Goal: Check status: Check status

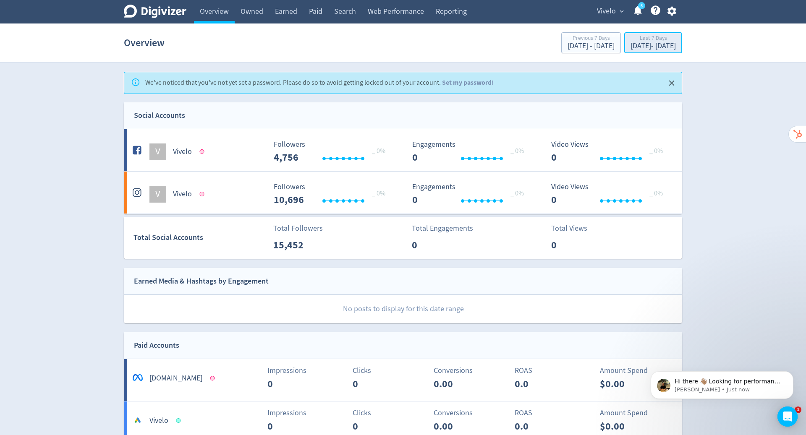
click at [630, 38] on div "Last 7 Days" at bounding box center [652, 38] width 45 height 7
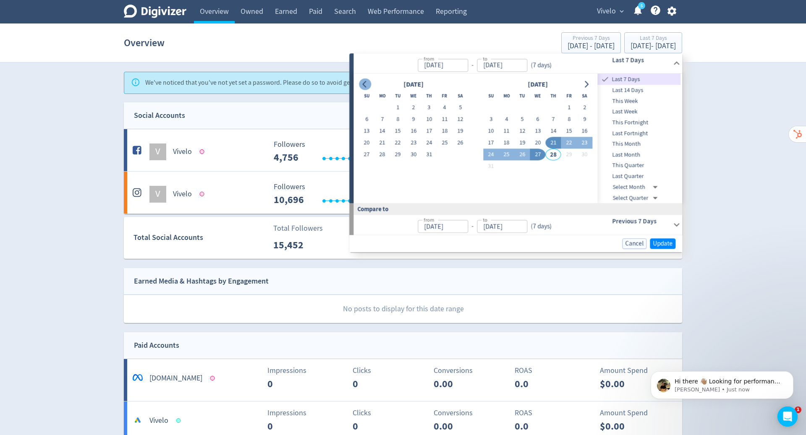
click at [366, 81] on icon "Go to previous month" at bounding box center [365, 84] width 4 height 7
click at [461, 107] on button "1" at bounding box center [460, 108] width 16 height 12
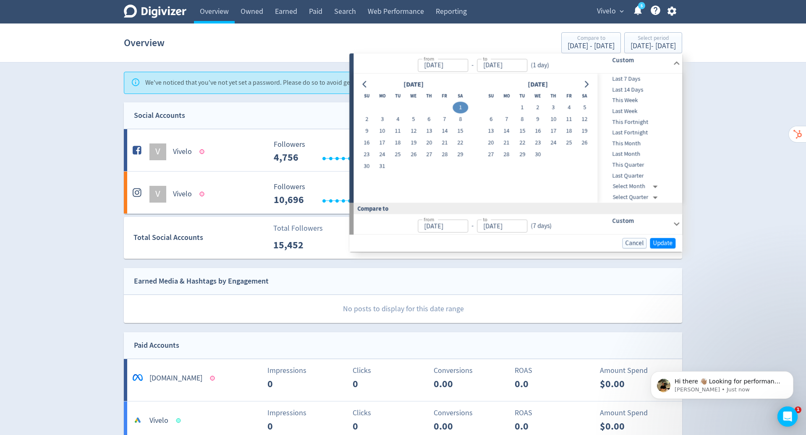
type input "[DATE]"
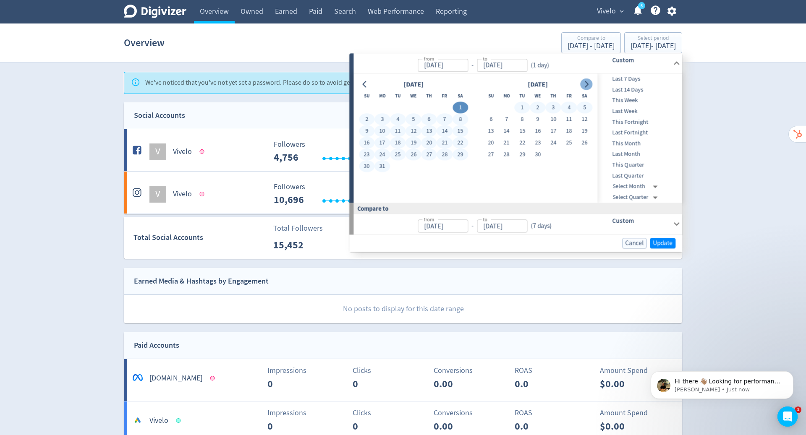
click at [588, 83] on icon "Go to next month" at bounding box center [586, 84] width 7 height 7
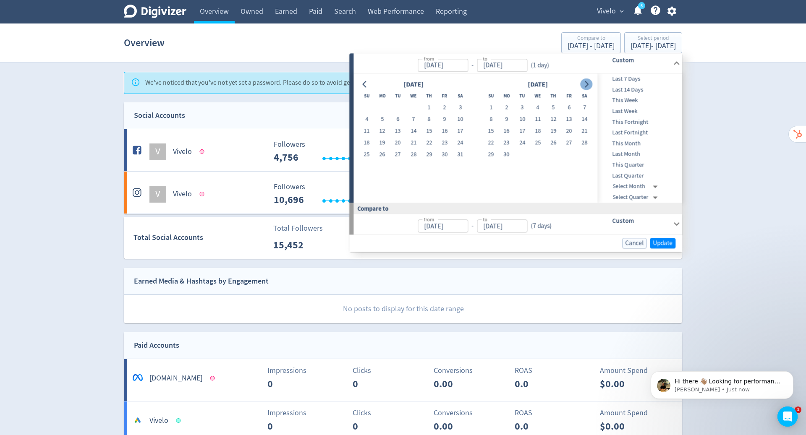
click at [588, 83] on icon "Go to next month" at bounding box center [586, 84] width 7 height 7
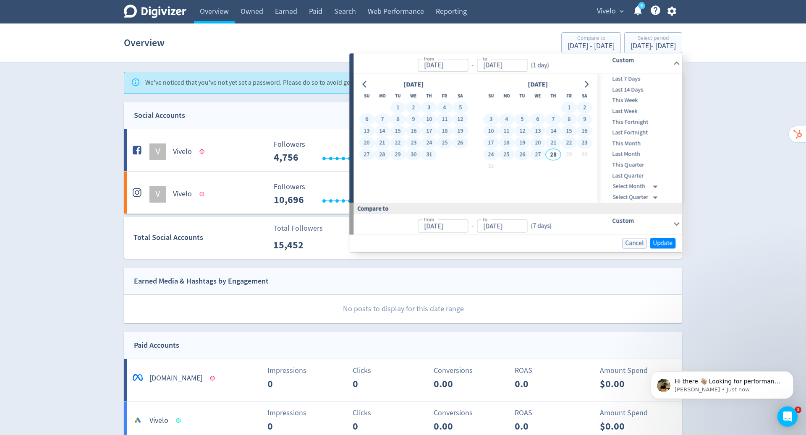
click at [540, 157] on button "27" at bounding box center [538, 155] width 16 height 12
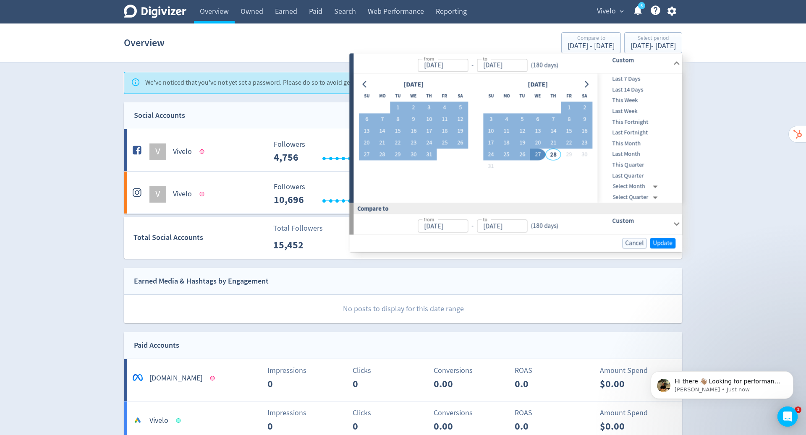
type input "[DATE]"
click at [658, 243] on span "Update" at bounding box center [663, 243] width 20 height 6
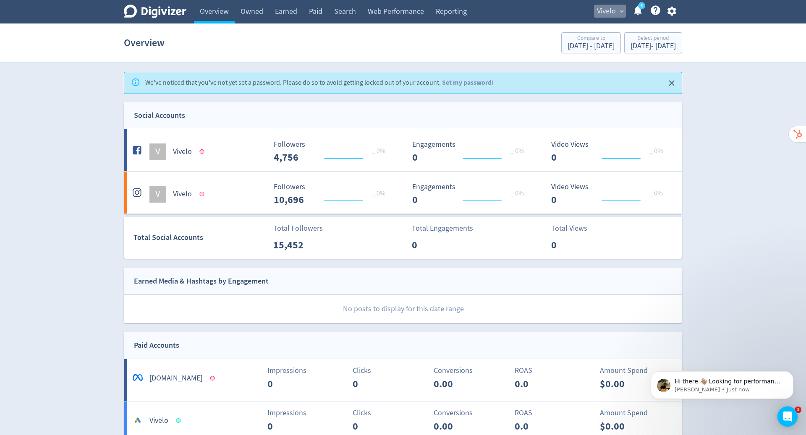
click at [617, 13] on button "Vivelo expand_more" at bounding box center [610, 11] width 32 height 13
click at [614, 30] on link "Vivelo" at bounding box center [611, 29] width 27 height 23
click at [609, 10] on span "Vivelo" at bounding box center [606, 11] width 19 height 13
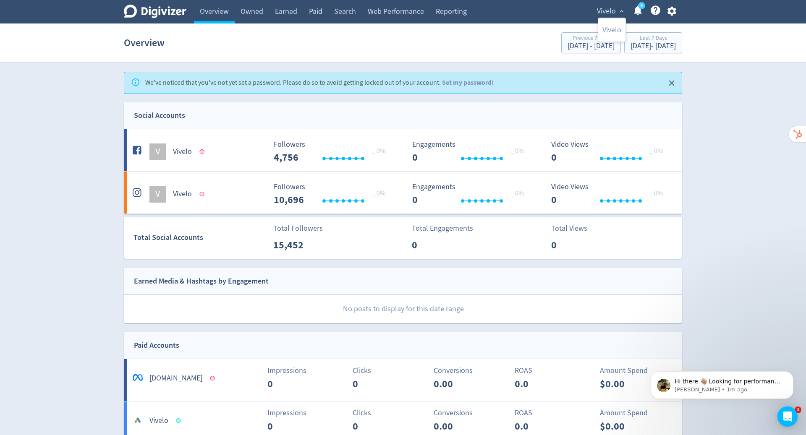
click at [398, 245] on div at bounding box center [403, 217] width 806 height 435
click at [194, 196] on div "V Vivelo" at bounding box center [199, 194] width 136 height 17
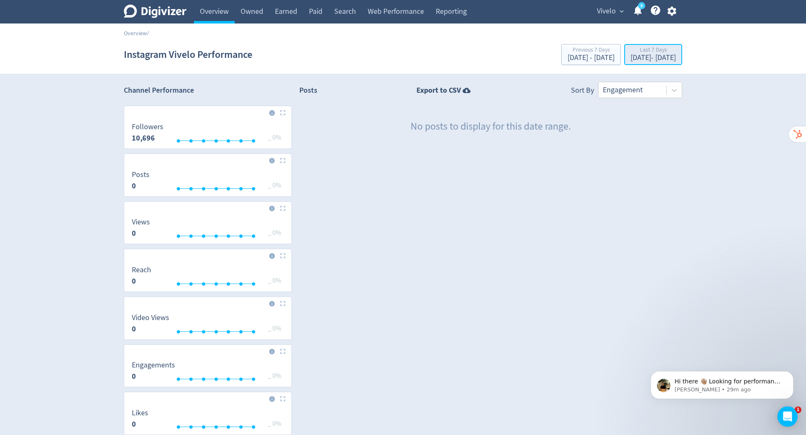
click at [630, 55] on div "[DATE] - [DATE]" at bounding box center [652, 58] width 45 height 8
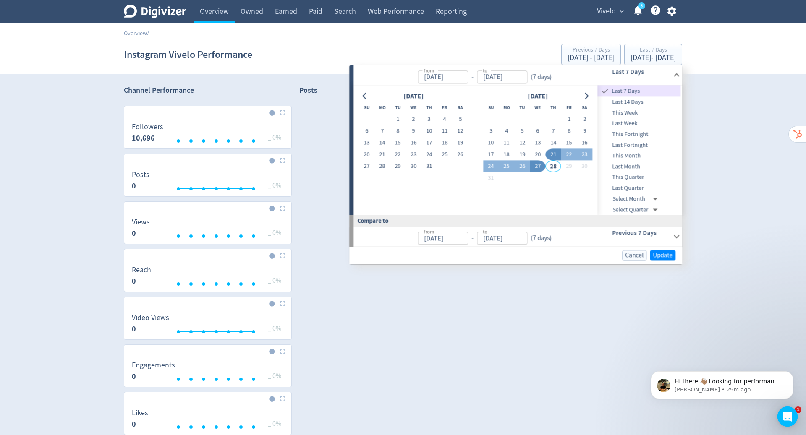
click at [371, 97] on div "[DATE]" at bounding box center [413, 96] width 109 height 11
click at [366, 97] on icon "Go to previous month" at bounding box center [364, 96] width 7 height 7
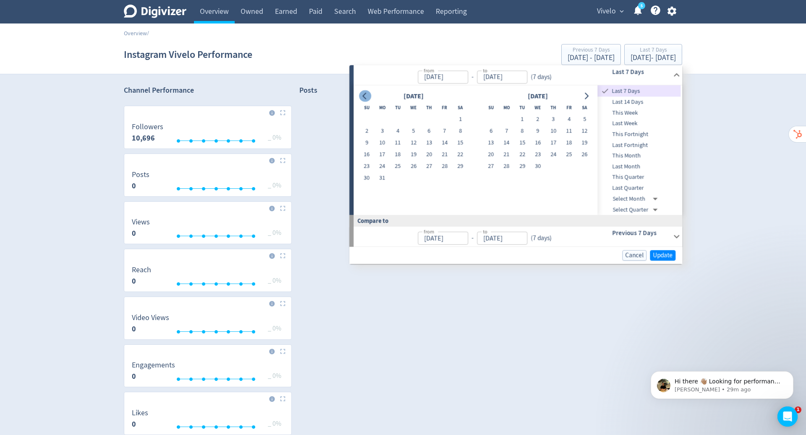
click at [366, 97] on icon "Go to previous month" at bounding box center [364, 96] width 7 height 7
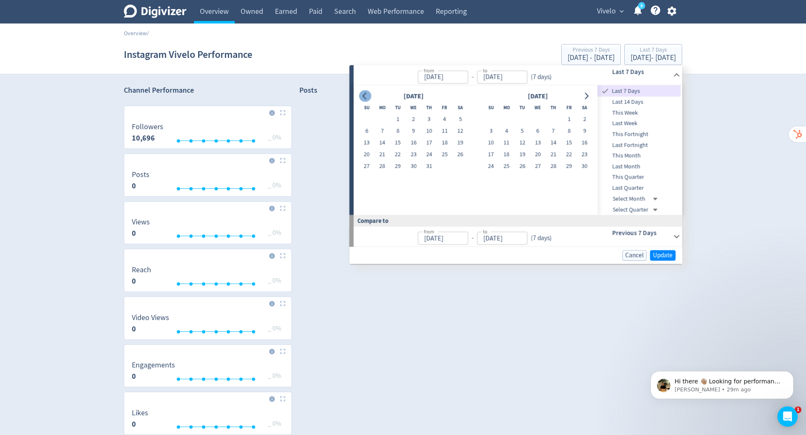
click at [366, 97] on icon "Go to previous month" at bounding box center [364, 96] width 7 height 7
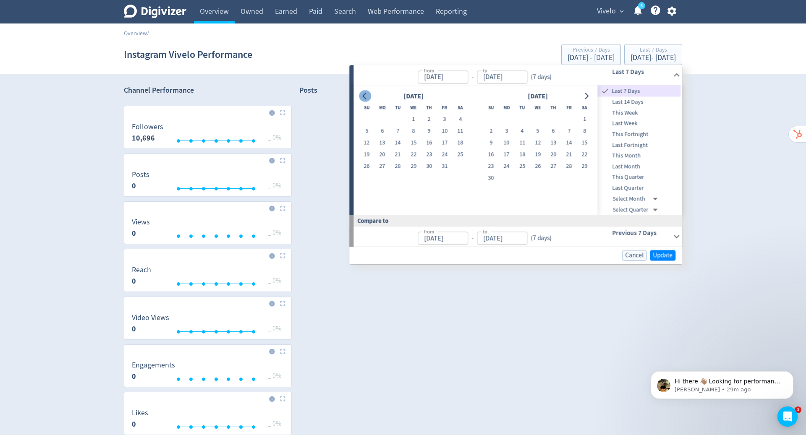
click at [366, 97] on icon "Go to previous month" at bounding box center [364, 96] width 7 height 7
click at [383, 117] on button "1" at bounding box center [382, 120] width 16 height 12
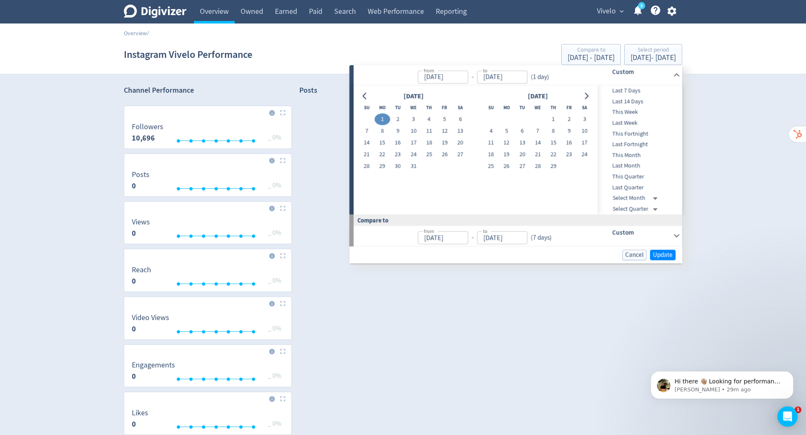
type input "[DATE]"
click at [588, 97] on icon "Go to next month" at bounding box center [586, 96] width 7 height 7
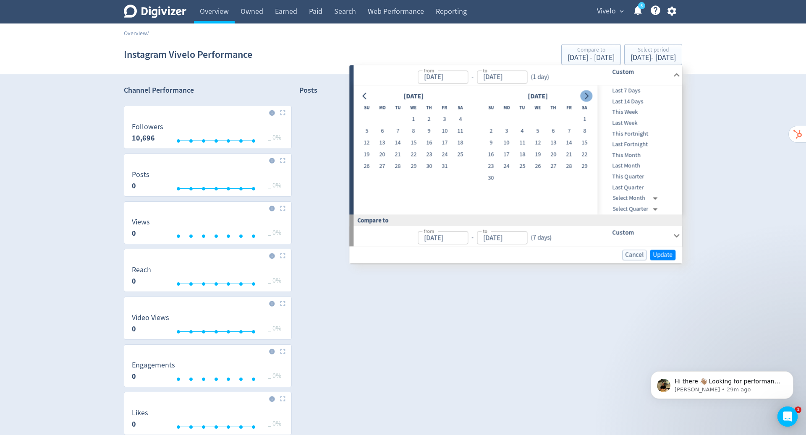
click at [588, 97] on icon "Go to next month" at bounding box center [586, 96] width 7 height 7
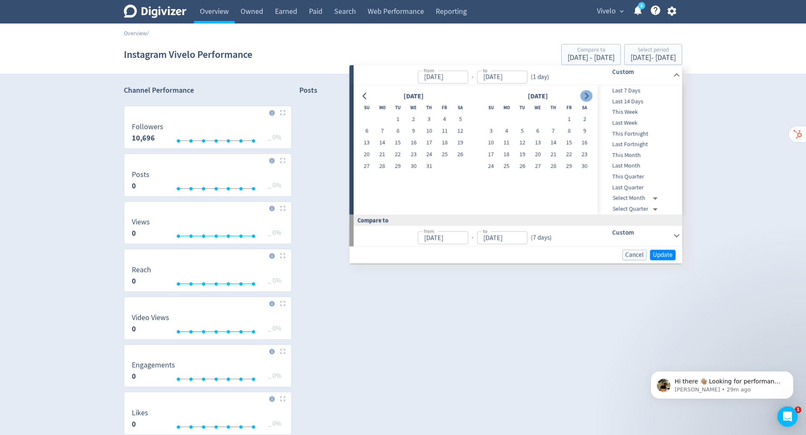
click at [588, 97] on icon "Go to next month" at bounding box center [586, 96] width 7 height 7
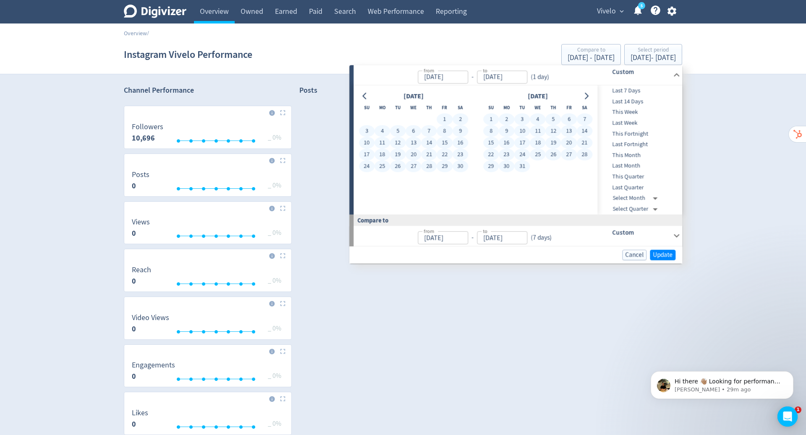
click at [519, 168] on button "31" at bounding box center [522, 167] width 16 height 12
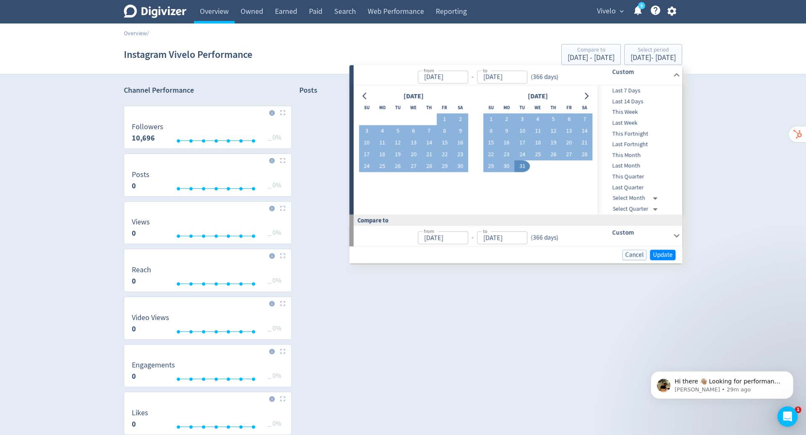
type input "[DATE]"
click at [660, 255] on span "Update" at bounding box center [663, 255] width 20 height 6
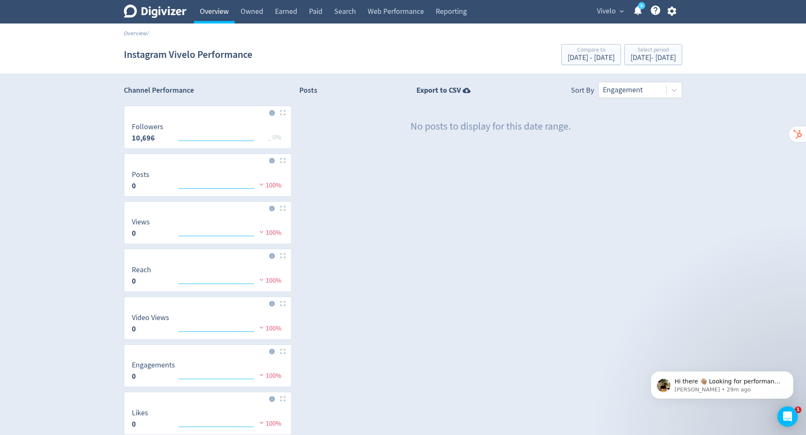
click at [221, 16] on link "Overview" at bounding box center [214, 11] width 41 height 23
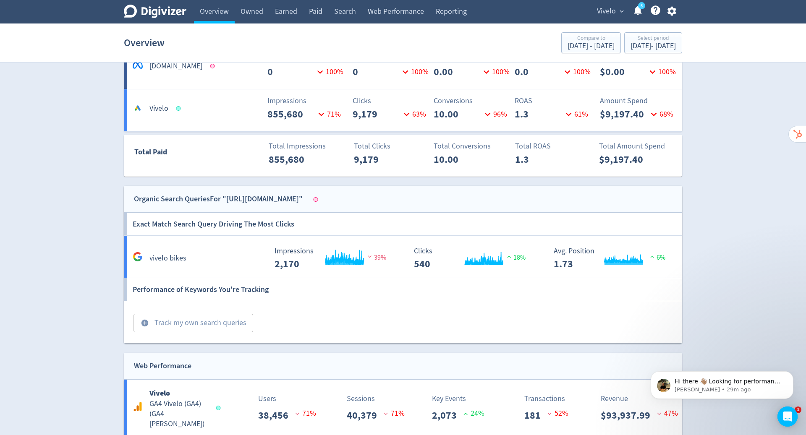
scroll to position [300, 0]
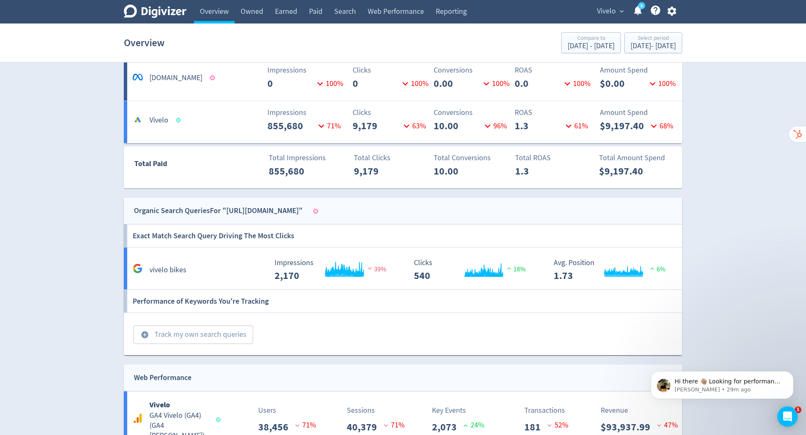
click at [464, 131] on p "10.00" at bounding box center [457, 125] width 48 height 15
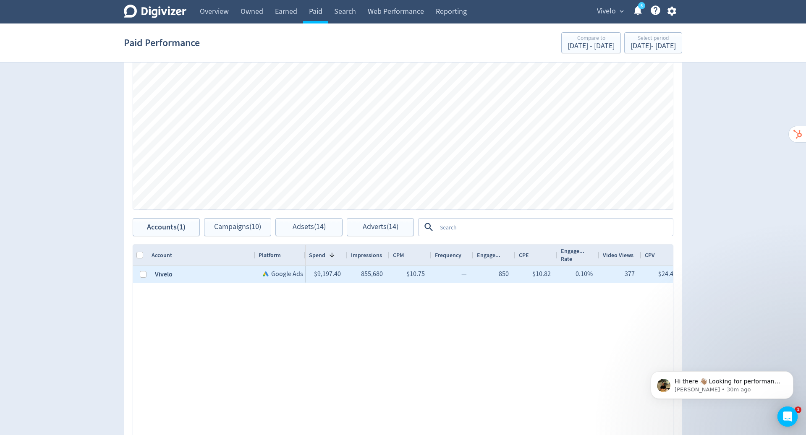
scroll to position [248, 0]
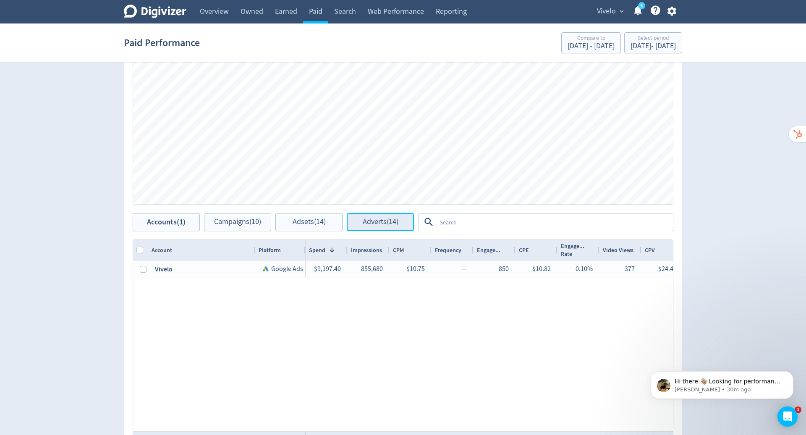
click at [389, 214] on button "Adverts (14)" at bounding box center [380, 222] width 67 height 18
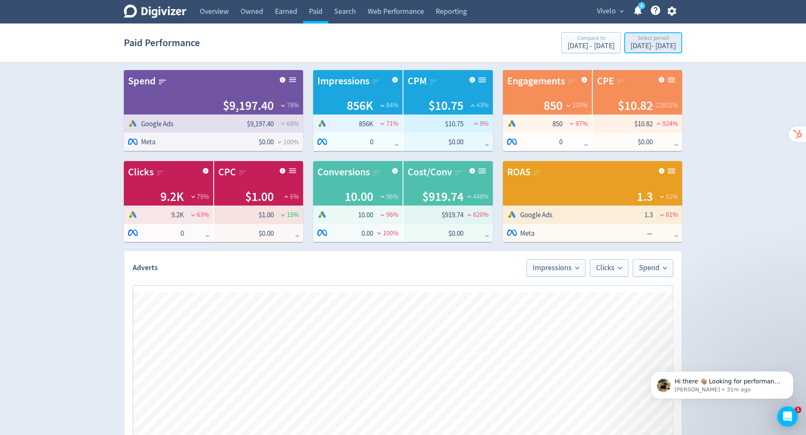
click at [637, 39] on div "Select period" at bounding box center [652, 38] width 45 height 7
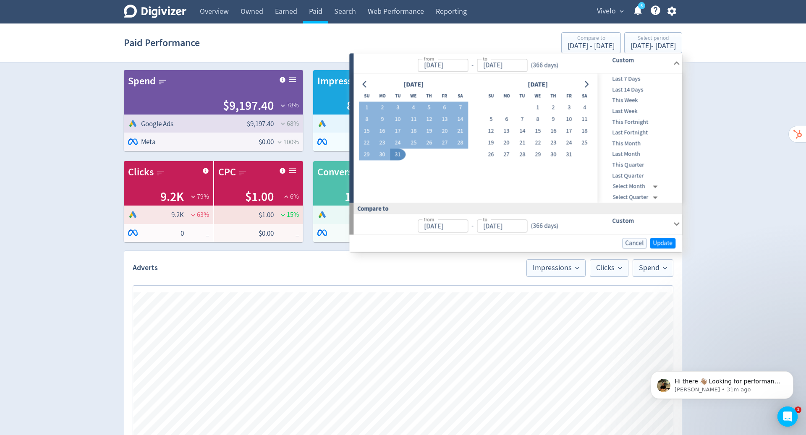
click at [731, 110] on div "Digivizer Logo [PERSON_NAME] Logo Overview Owned Earned Paid Search Web Perform…" at bounding box center [403, 379] width 806 height 759
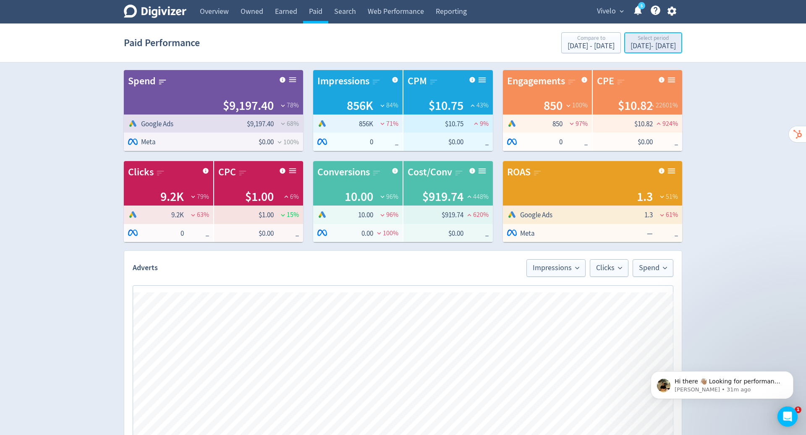
click at [646, 43] on div "[DATE] - [DATE]" at bounding box center [652, 46] width 45 height 8
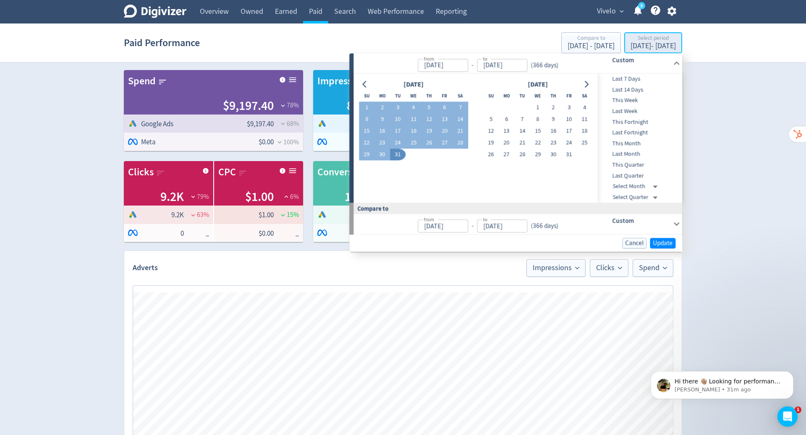
type input "[DATE]"
click at [368, 83] on button "Go to previous month" at bounding box center [365, 84] width 12 height 12
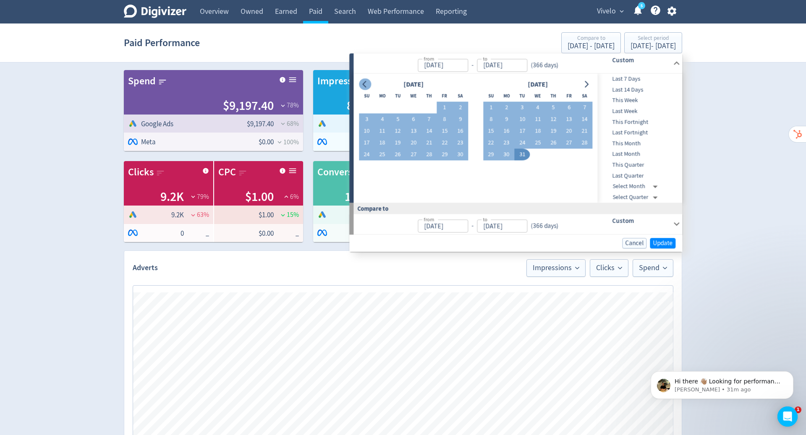
click at [368, 83] on button "Go to previous month" at bounding box center [365, 84] width 12 height 12
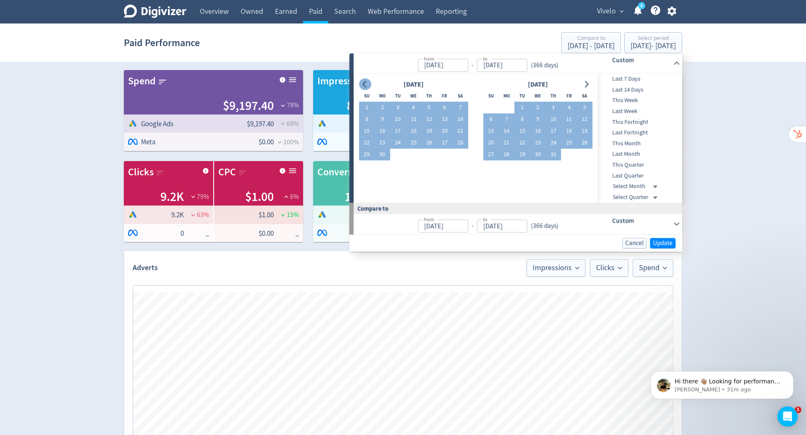
click at [368, 83] on button "Go to previous month" at bounding box center [365, 84] width 12 height 12
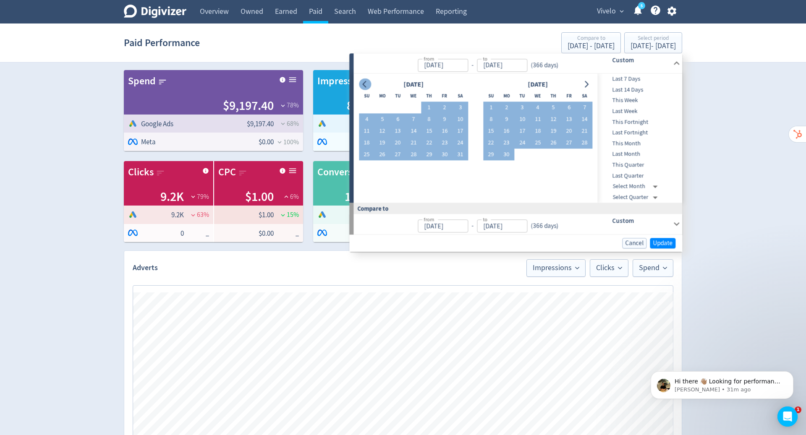
click at [368, 83] on button "Go to previous month" at bounding box center [365, 84] width 12 height 12
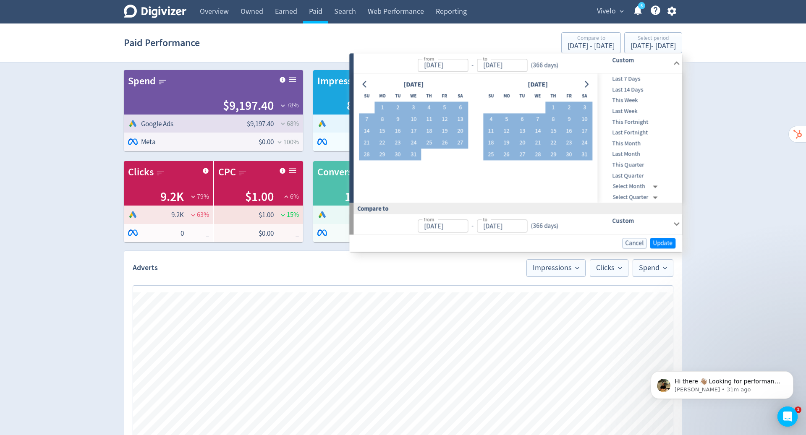
click at [752, 101] on div "Digivizer Logo [PERSON_NAME] Logo Overview Owned Earned Paid Search Web Perform…" at bounding box center [403, 379] width 806 height 759
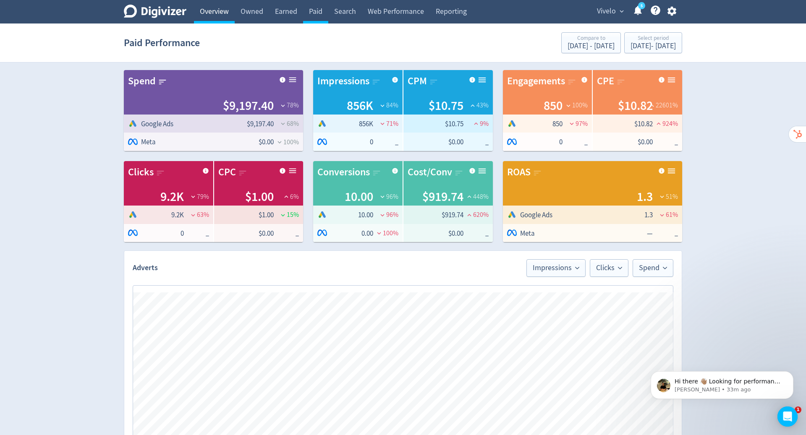
click at [211, 16] on link "Overview" at bounding box center [214, 11] width 41 height 23
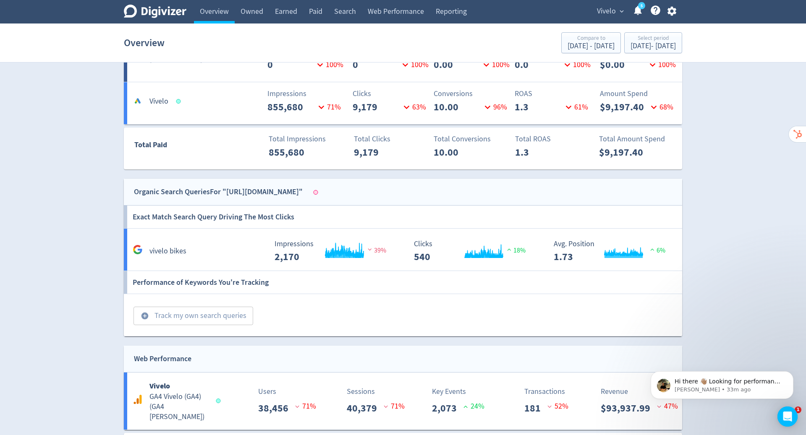
scroll to position [384, 0]
